Goal: Navigation & Orientation: Go to known website

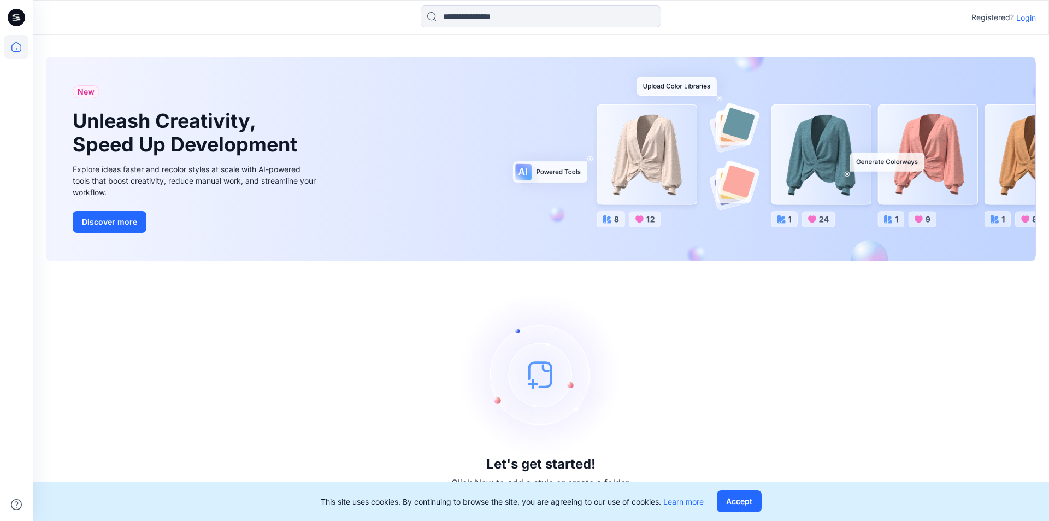
click at [1021, 20] on p "Login" at bounding box center [1026, 17] width 20 height 11
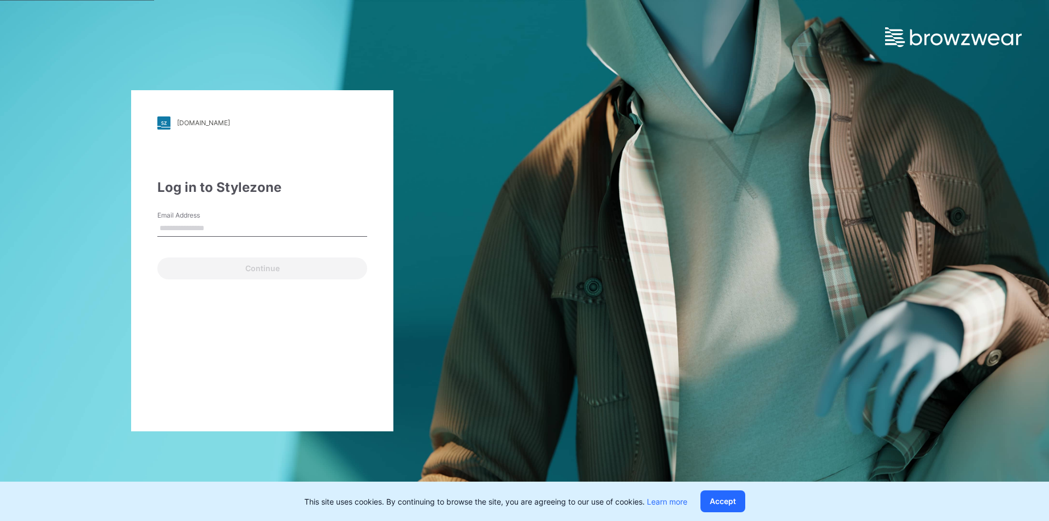
click at [264, 230] on input "Email Address" at bounding box center [262, 228] width 210 height 16
type input "**********"
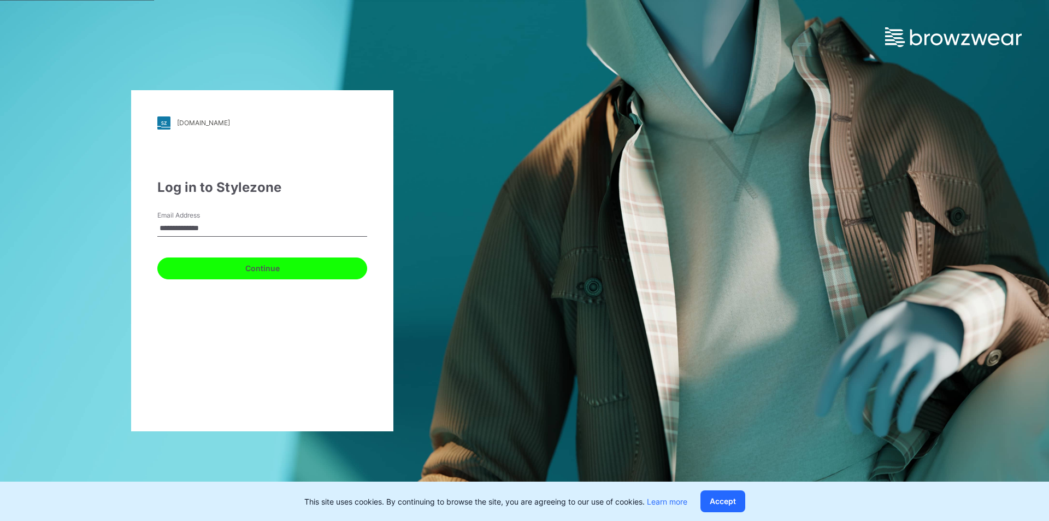
click at [245, 273] on button "Continue" at bounding box center [262, 268] width 210 height 22
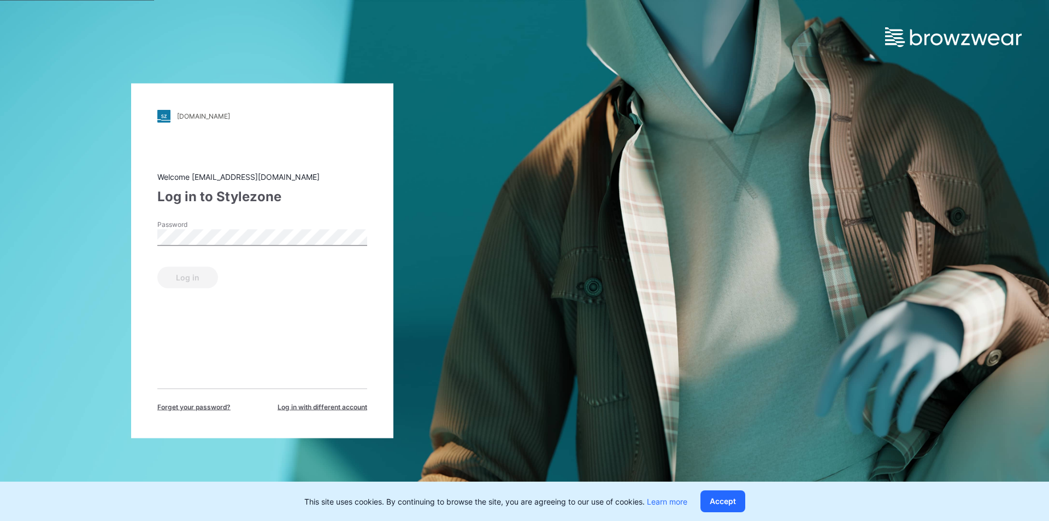
click at [223, 228] on label "Password" at bounding box center [195, 224] width 76 height 10
click at [179, 275] on button "Log in" at bounding box center [187, 277] width 61 height 22
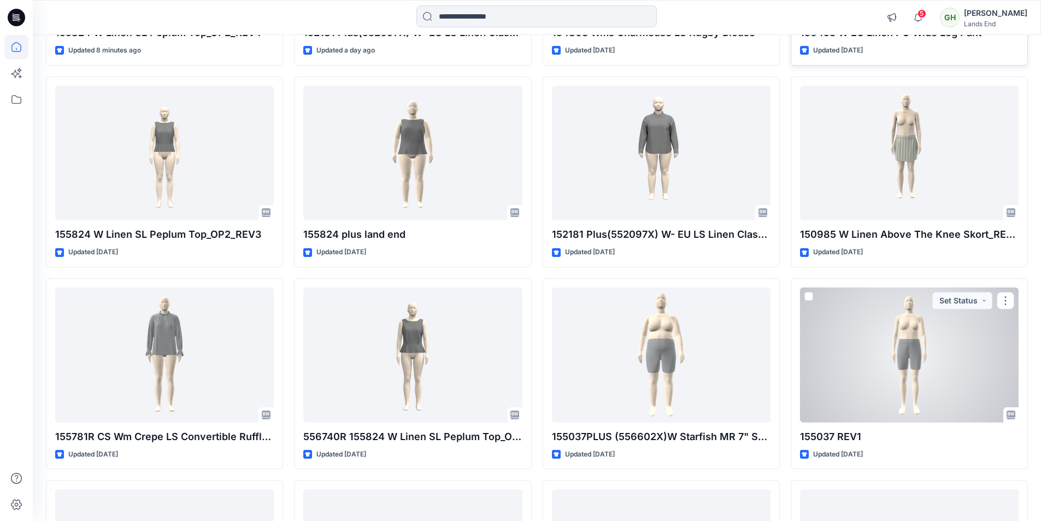
scroll to position [279, 0]
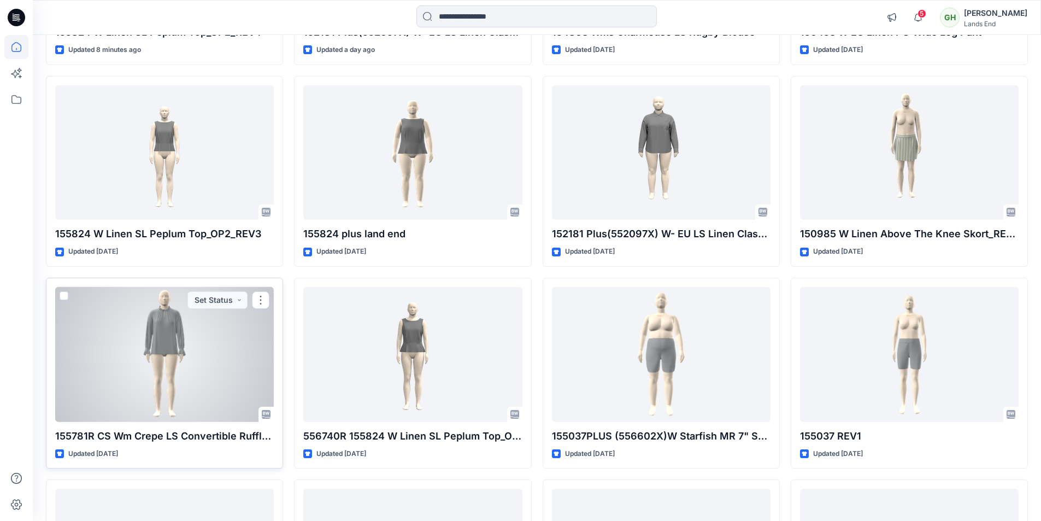
click at [164, 387] on div at bounding box center [164, 354] width 219 height 135
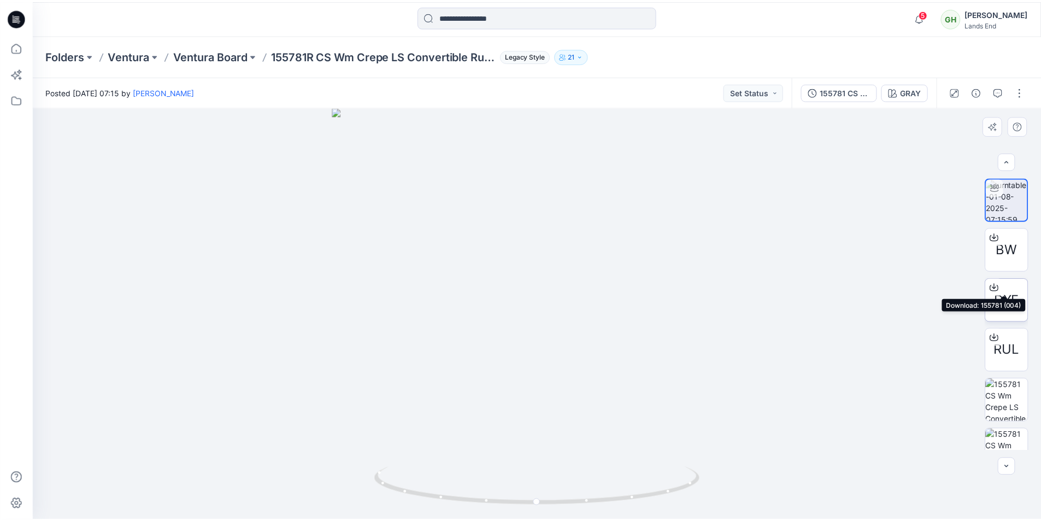
scroll to position [72, 0]
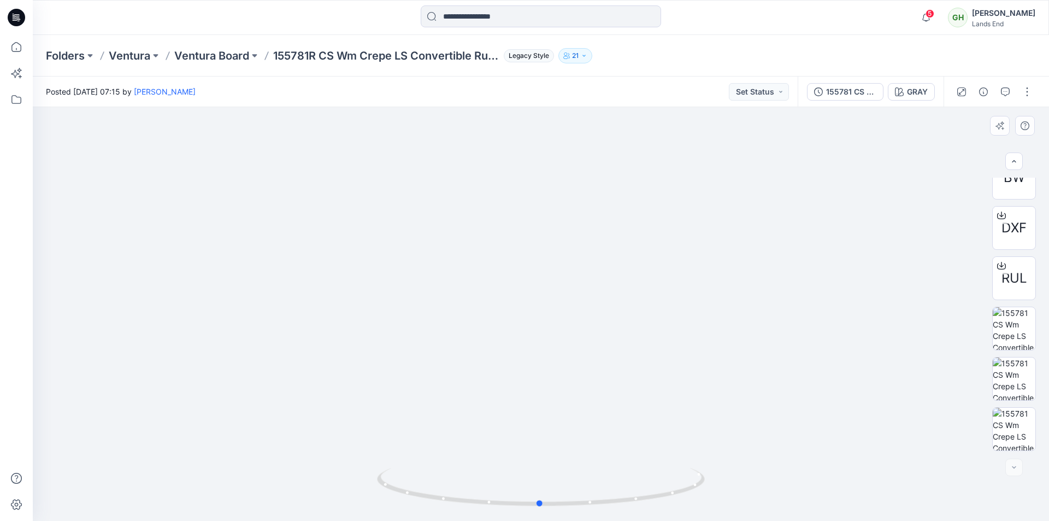
drag, startPoint x: 546, startPoint y: 505, endPoint x: 874, endPoint y: 457, distance: 331.4
click at [874, 457] on div at bounding box center [541, 314] width 1016 height 414
drag, startPoint x: 547, startPoint y: 199, endPoint x: 561, endPoint y: 364, distance: 166.1
click at [16, 51] on icon at bounding box center [16, 47] width 24 height 24
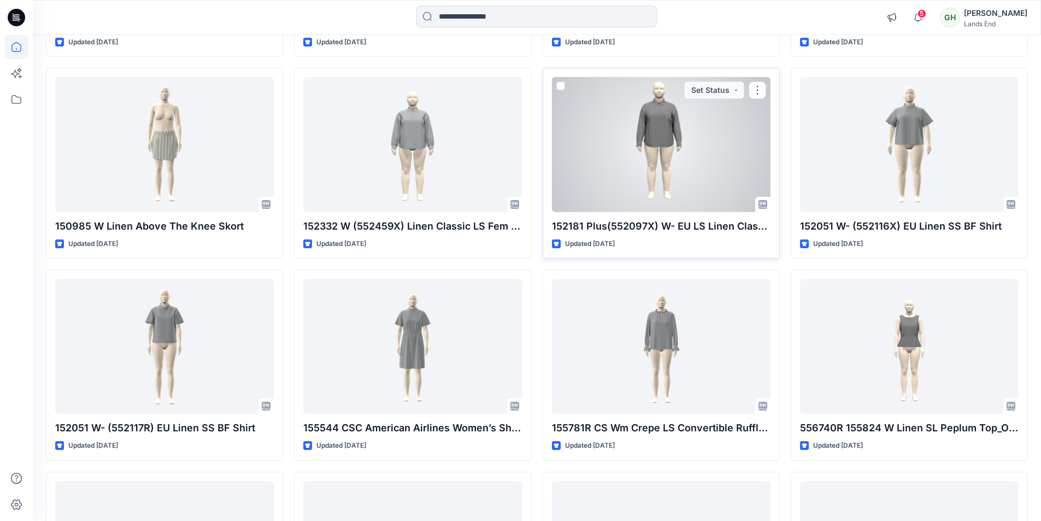
scroll to position [710, 0]
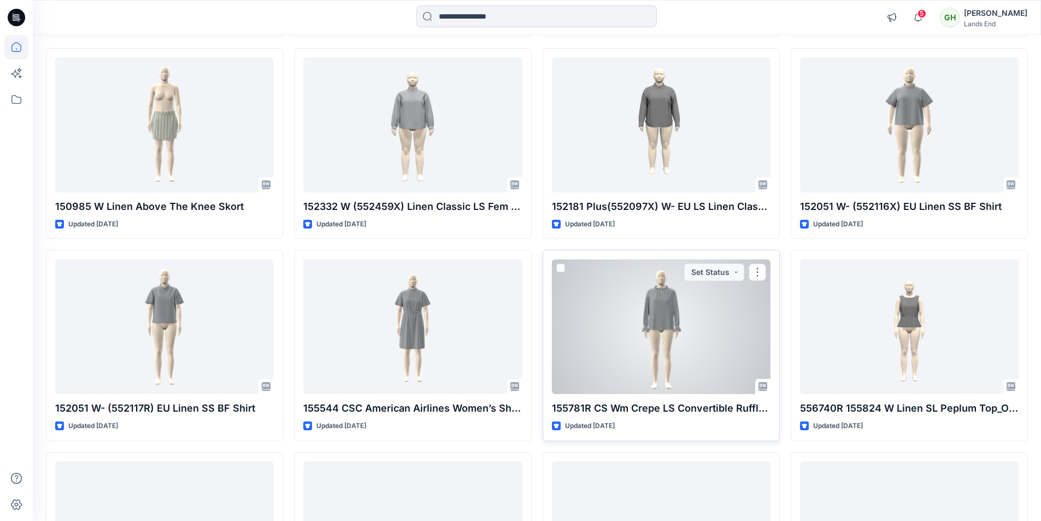
click at [632, 293] on div at bounding box center [661, 326] width 219 height 135
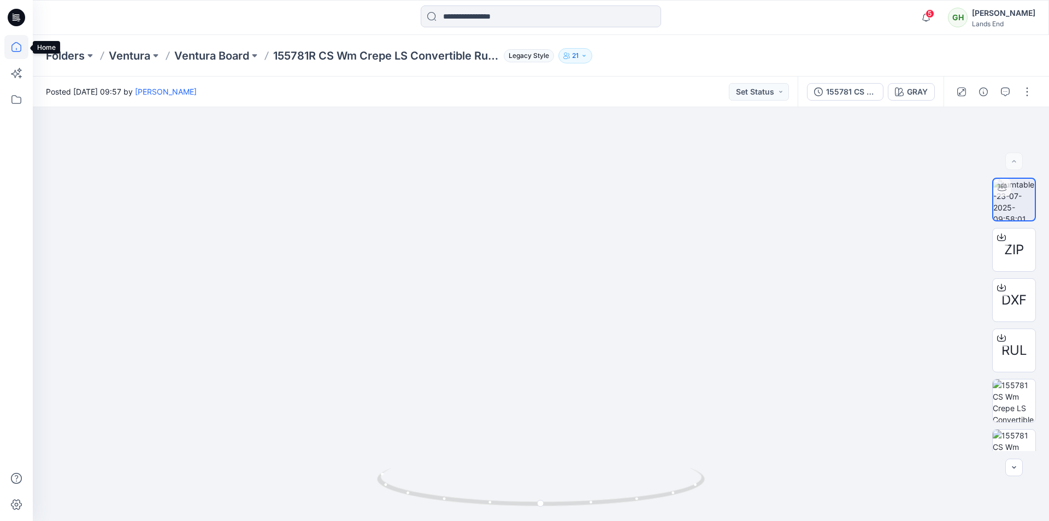
click at [19, 42] on icon at bounding box center [16, 47] width 24 height 24
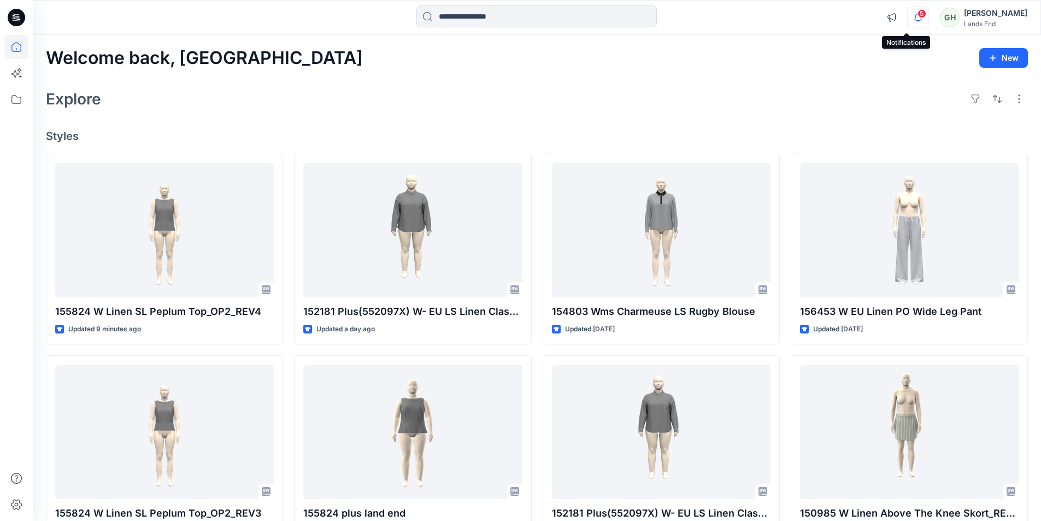
click at [914, 20] on icon "button" at bounding box center [918, 17] width 8 height 7
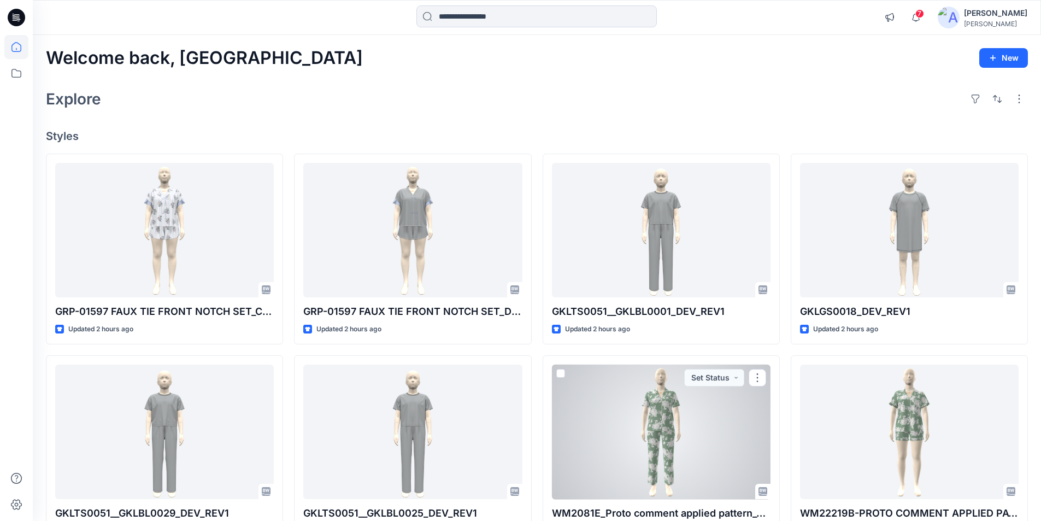
click at [707, 430] on div at bounding box center [661, 431] width 219 height 135
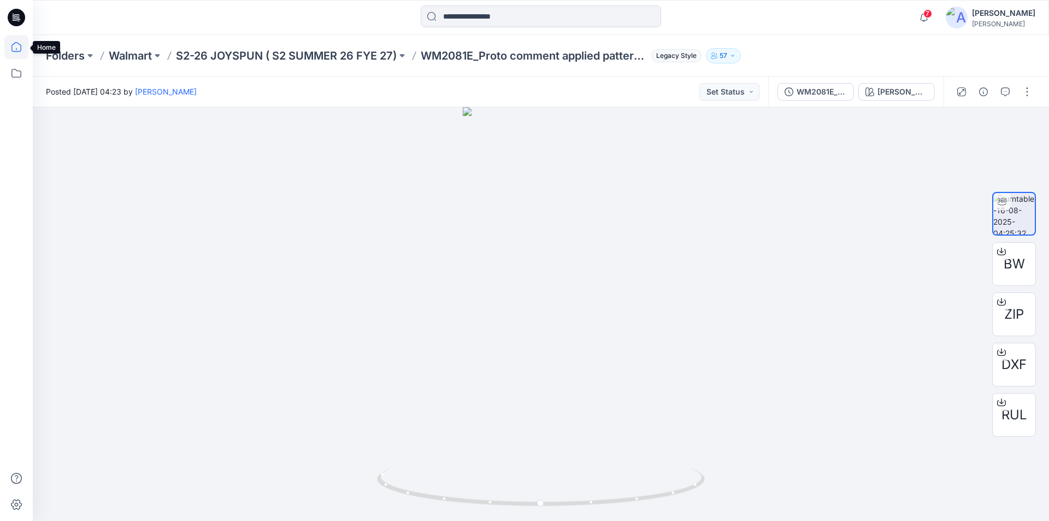
click at [19, 46] on icon at bounding box center [16, 47] width 24 height 24
